Goal: Task Accomplishment & Management: Complete application form

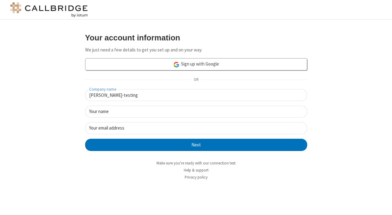
type input "[PERSON_NAME]-testing"
type input "Jay"
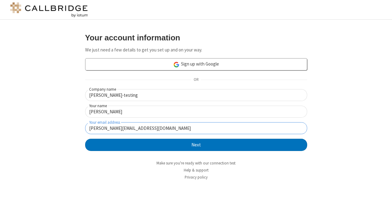
type input "[PERSON_NAME][EMAIL_ADDRESS][DOMAIN_NAME]"
click button "Next" at bounding box center [196, 145] width 222 height 12
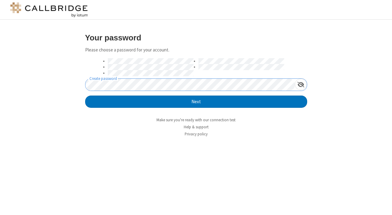
click at [342, 181] on div "Your password Please choose a password for your account. Create password Next M…" at bounding box center [196, 117] width 392 height 195
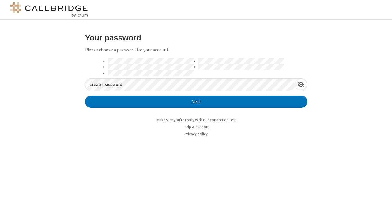
click at [164, 78] on div at bounding box center [195, 68] width 217 height 21
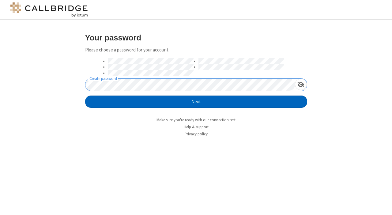
click at [174, 101] on button "Next" at bounding box center [196, 102] width 222 height 12
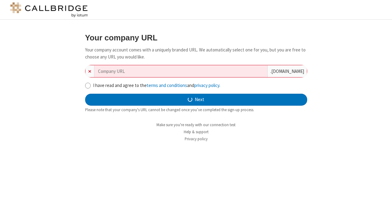
type input "[PERSON_NAME]-testing"
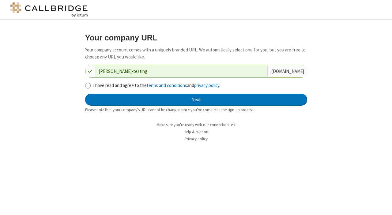
click at [92, 85] on div "I have read and agree to the terms and conditions and privacy policy ." at bounding box center [196, 85] width 222 height 7
click at [87, 84] on input "I have read and agree to the terms and conditions and privacy policy ." at bounding box center [88, 85] width 6 height 6
checkbox input "true"
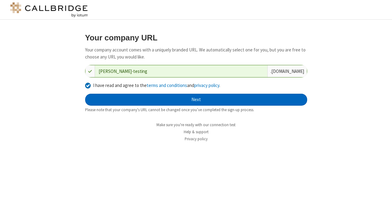
click at [117, 97] on button "Next" at bounding box center [196, 100] width 222 height 12
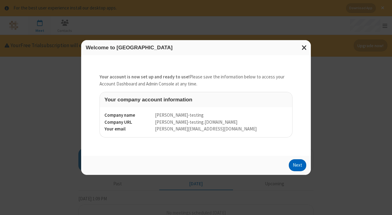
click at [295, 165] on button "Next" at bounding box center [297, 165] width 17 height 12
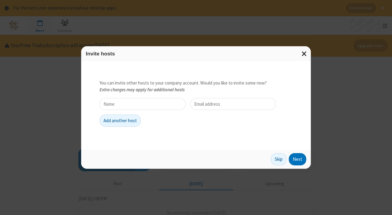
click at [304, 55] on span "Close modal" at bounding box center [305, 54] width 6 height 8
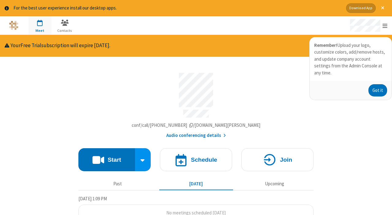
click at [44, 104] on section "Meeting link [PERSON_NAME][DOMAIN_NAME]/conf/call/5906076 Audio conferencing de…" at bounding box center [196, 141] width 392 height 169
